Goal: Transaction & Acquisition: Book appointment/travel/reservation

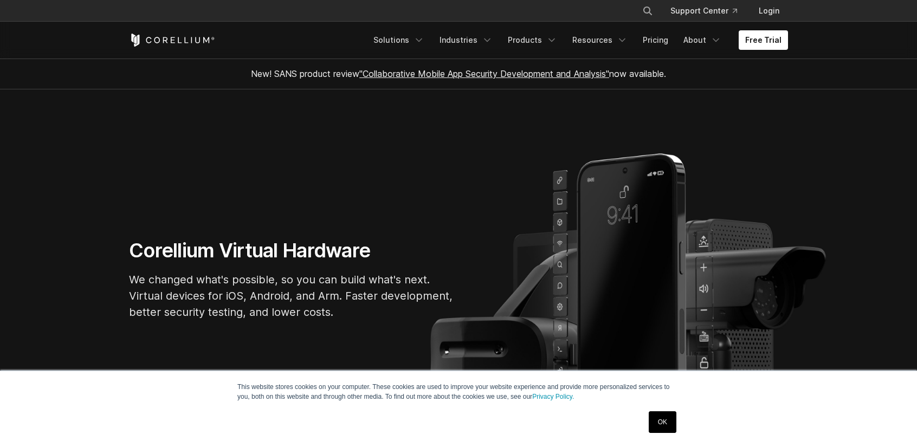
click at [662, 427] on link "OK" at bounding box center [663, 422] width 28 height 22
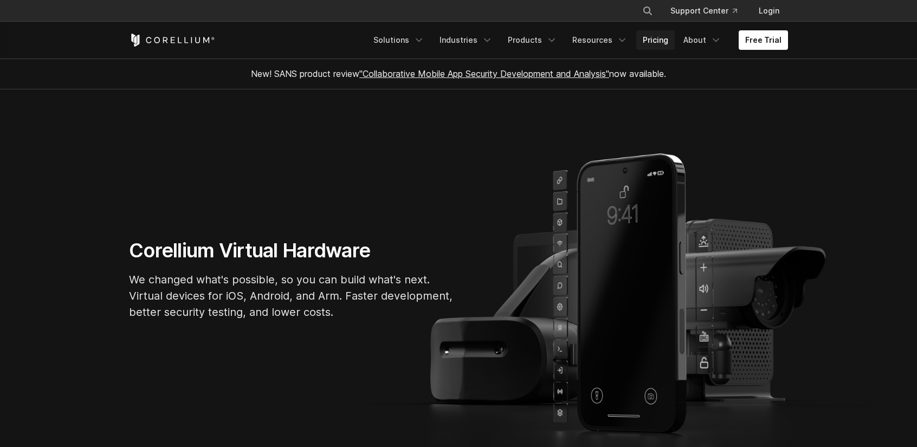
click at [660, 35] on link "Pricing" at bounding box center [655, 40] width 38 height 20
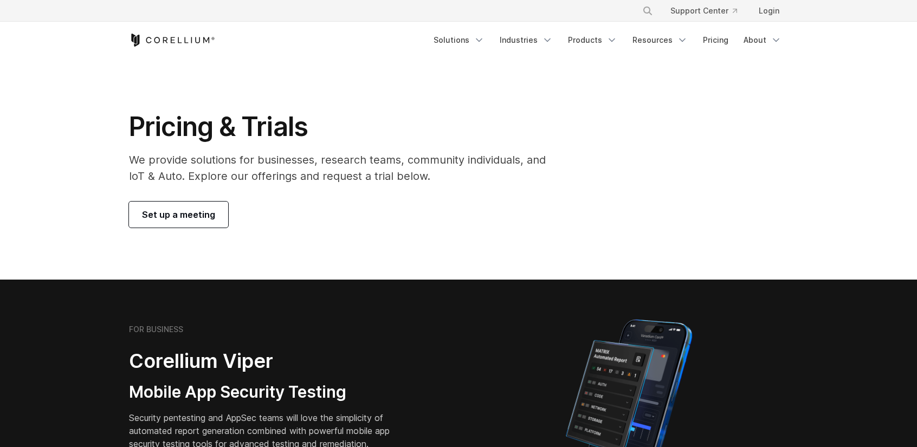
click at [196, 212] on span "Set up a meeting" at bounding box center [178, 214] width 73 height 13
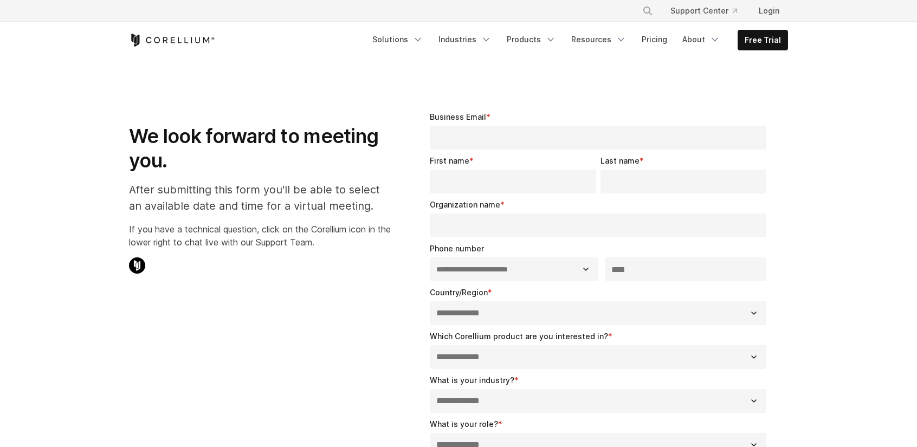
select select "**"
